Goal: Book appointment/travel/reservation

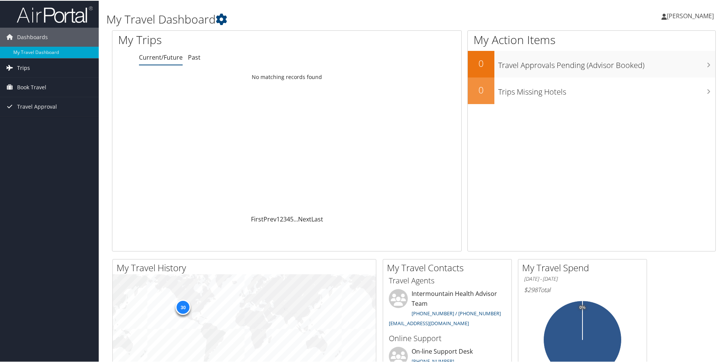
click at [46, 69] on link "Trips" at bounding box center [49, 67] width 99 height 19
click at [35, 84] on link "Current/Future Trips" at bounding box center [49, 82] width 99 height 11
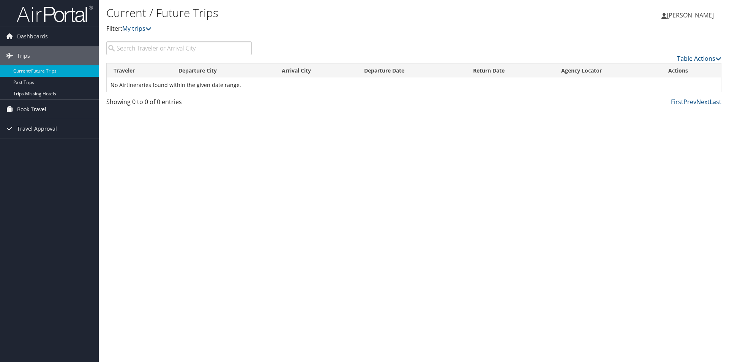
click at [35, 108] on span "Book Travel" at bounding box center [31, 109] width 29 height 19
click at [40, 146] on link "Book/Manage Online Trips" at bounding box center [49, 147] width 99 height 11
